Goal: Find specific page/section: Find specific page/section

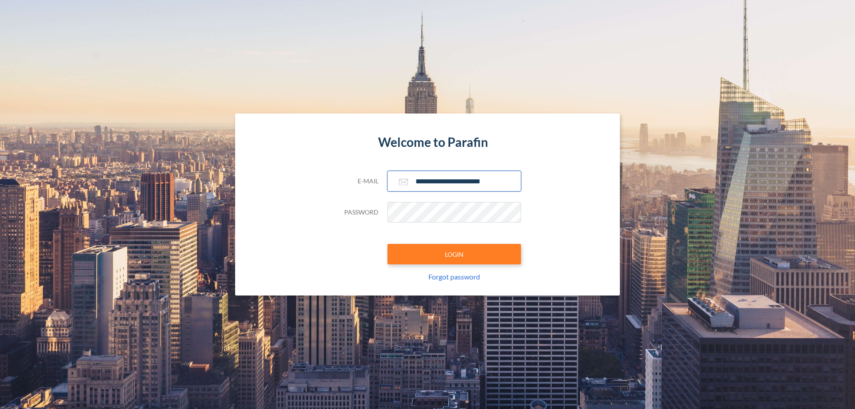
type input "**********"
click at [454, 254] on button "LOGIN" at bounding box center [454, 254] width 134 height 20
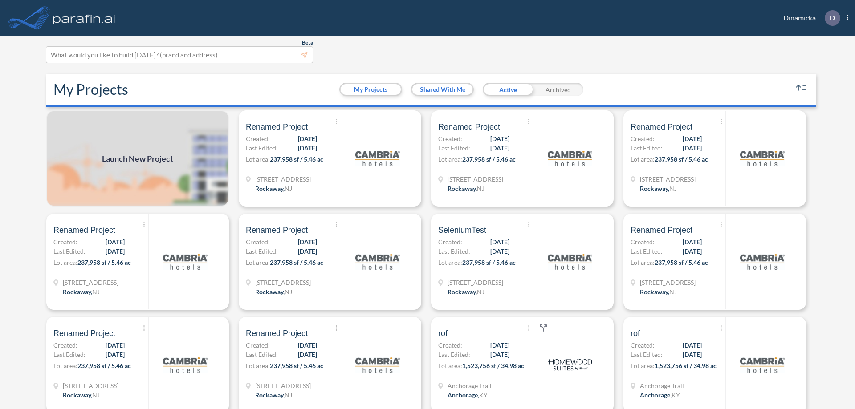
scroll to position [2, 0]
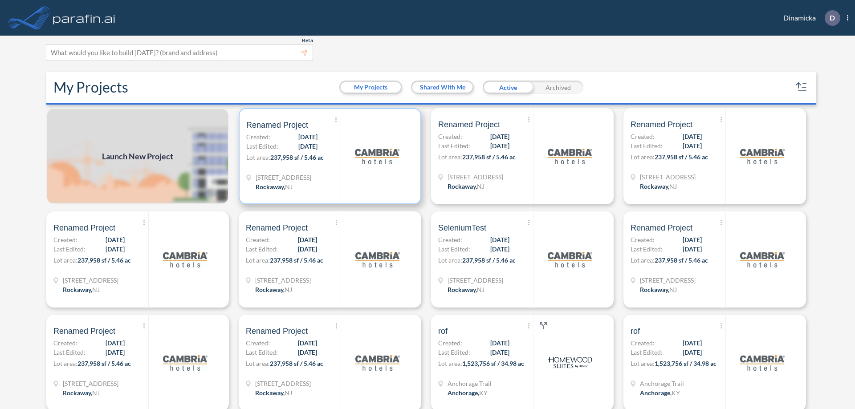
click at [328, 156] on p "Lot area: 237,958 sf / 5.46 ac" at bounding box center [293, 159] width 94 height 13
